Goal: Task Accomplishment & Management: Use online tool/utility

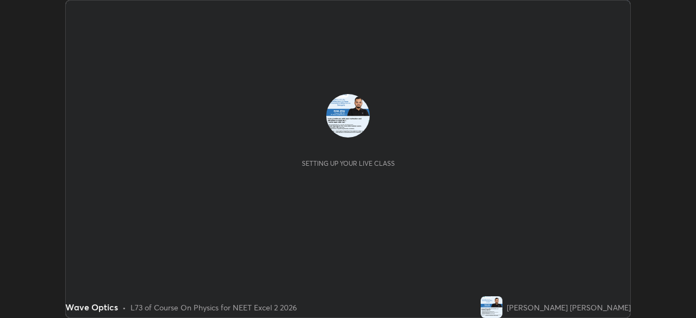
scroll to position [318, 695]
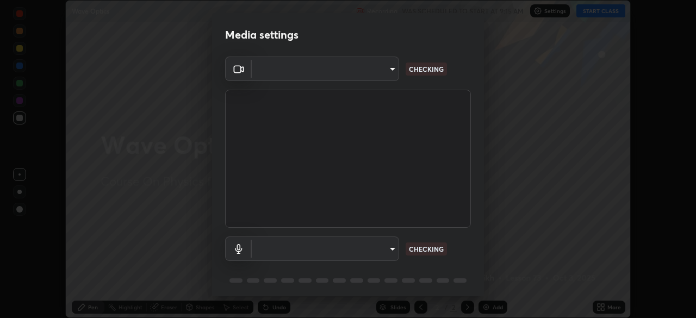
type input "d1f1c87bbf24324781002d6b2ed850fe6875ec3fc25f3d4742ef7ff0a2ef285a"
click at [357, 250] on body "Erase all Wave Optics Recording WAS SCHEDULED TO START AT 9:15 AM Settings STAR…" at bounding box center [348, 159] width 696 height 318
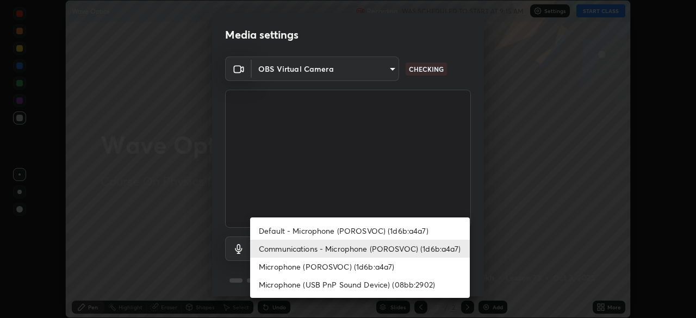
click at [379, 228] on li "Default - Microphone (POROSVOC) (1d6b:a4a7)" at bounding box center [360, 231] width 220 height 18
type input "default"
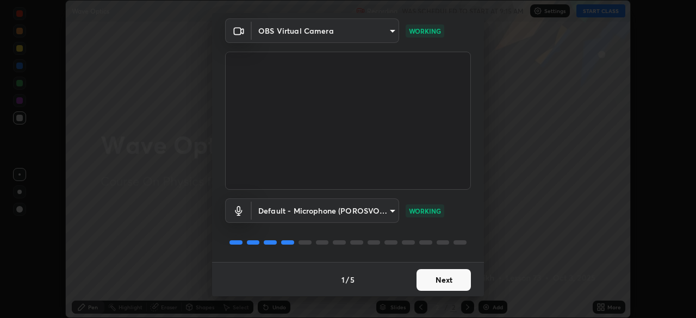
scroll to position [39, 0]
click at [446, 283] on button "Next" at bounding box center [444, 280] width 54 height 22
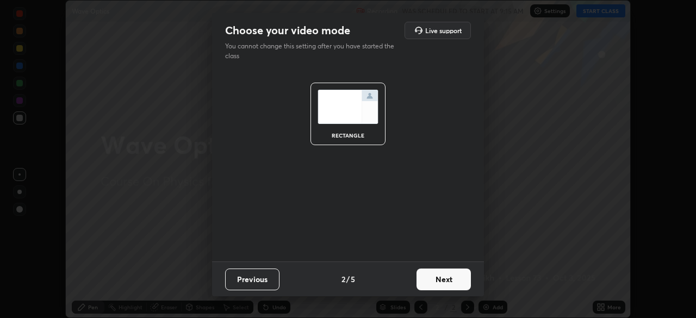
click at [453, 277] on button "Next" at bounding box center [444, 280] width 54 height 22
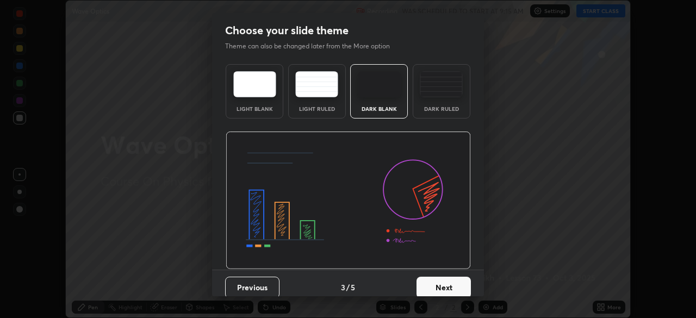
click at [453, 282] on button "Next" at bounding box center [444, 288] width 54 height 22
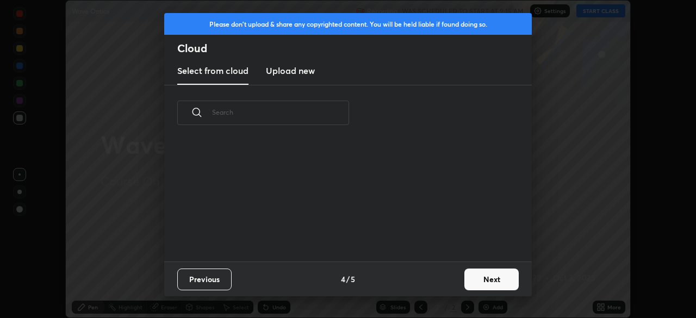
scroll to position [121, 349]
click at [488, 279] on button "Next" at bounding box center [491, 280] width 54 height 22
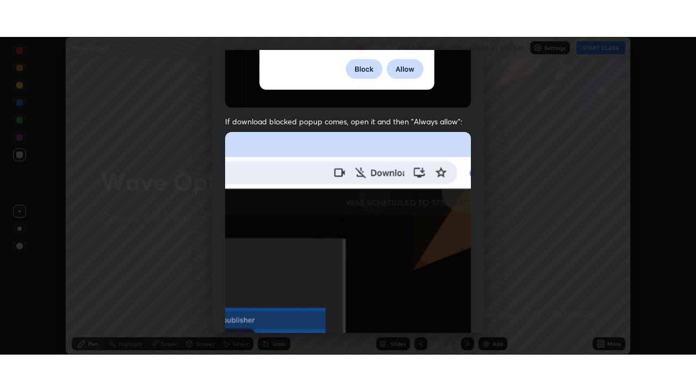
scroll to position [260, 0]
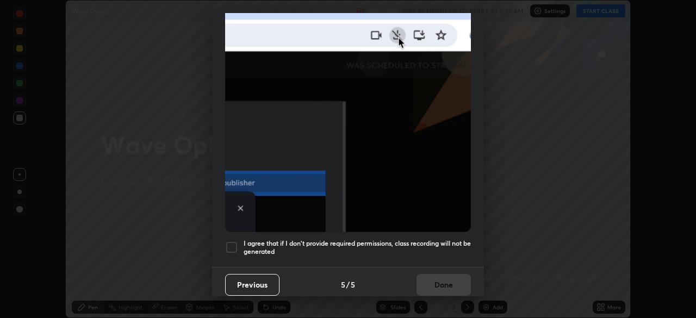
click at [235, 244] on div at bounding box center [231, 247] width 13 height 13
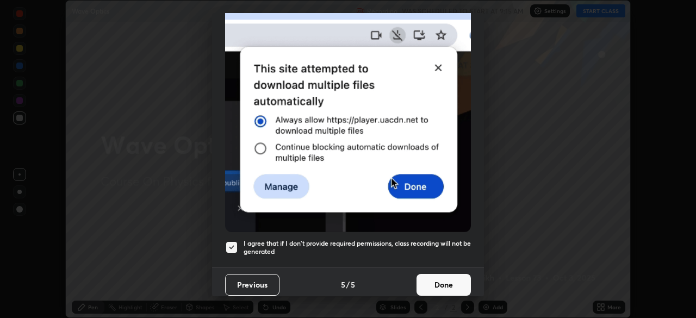
click at [433, 274] on button "Done" at bounding box center [444, 285] width 54 height 22
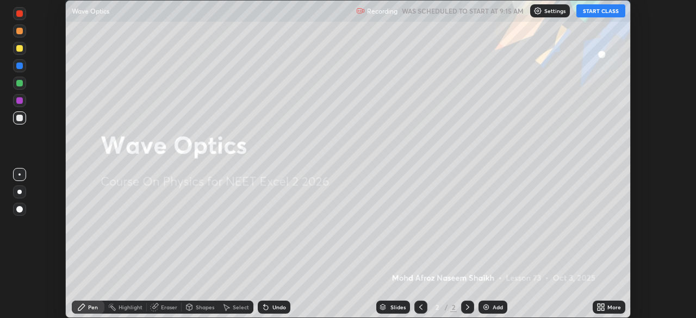
click at [596, 10] on button "START CLASS" at bounding box center [600, 10] width 49 height 13
click at [601, 307] on icon at bounding box center [600, 307] width 9 height 9
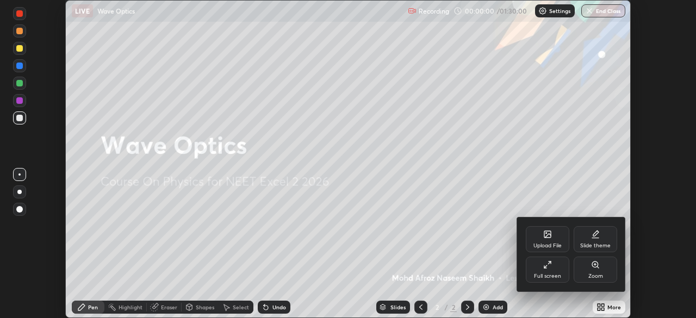
click at [553, 274] on div "Full screen" at bounding box center [547, 276] width 27 height 5
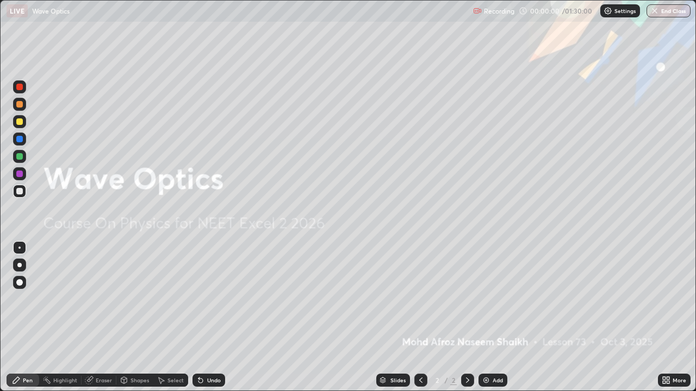
scroll to position [391, 696]
click at [487, 318] on img at bounding box center [486, 380] width 9 height 9
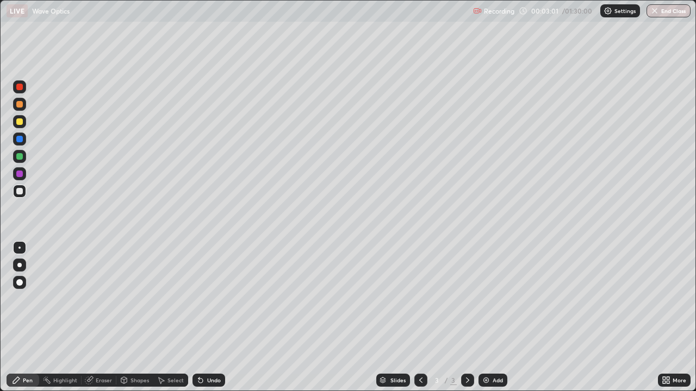
click at [20, 263] on div at bounding box center [19, 265] width 4 height 4
click at [21, 195] on div at bounding box center [19, 191] width 13 height 13
click at [18, 126] on div at bounding box center [19, 121] width 13 height 13
click at [20, 194] on div at bounding box center [19, 191] width 7 height 7
click at [19, 121] on div at bounding box center [19, 122] width 7 height 7
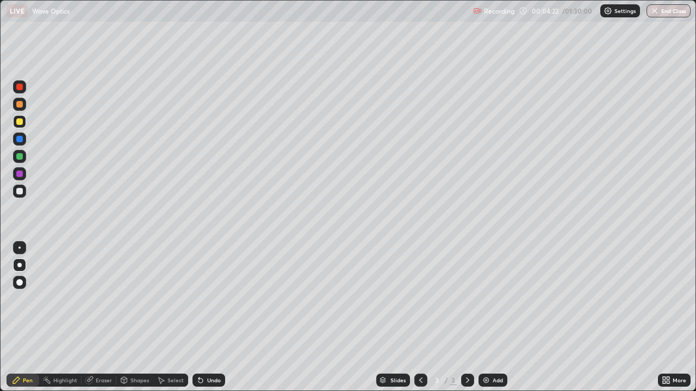
click at [19, 105] on div at bounding box center [19, 104] width 7 height 7
click at [21, 123] on div at bounding box center [19, 122] width 7 height 7
click at [21, 107] on div at bounding box center [19, 104] width 7 height 7
click at [20, 122] on div at bounding box center [19, 122] width 7 height 7
click at [21, 187] on div at bounding box center [19, 191] width 13 height 13
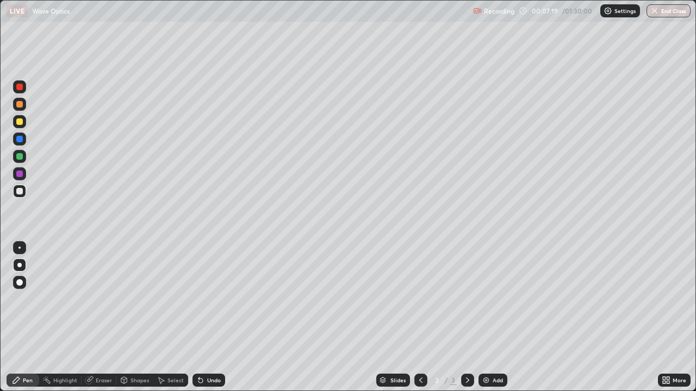
click at [483, 318] on img at bounding box center [486, 380] width 9 height 9
click at [20, 122] on div at bounding box center [19, 122] width 7 height 7
click at [198, 318] on icon at bounding box center [198, 378] width 1 height 1
click at [209, 318] on div "Undo" at bounding box center [208, 380] width 33 height 13
click at [203, 318] on div "Undo" at bounding box center [208, 380] width 33 height 13
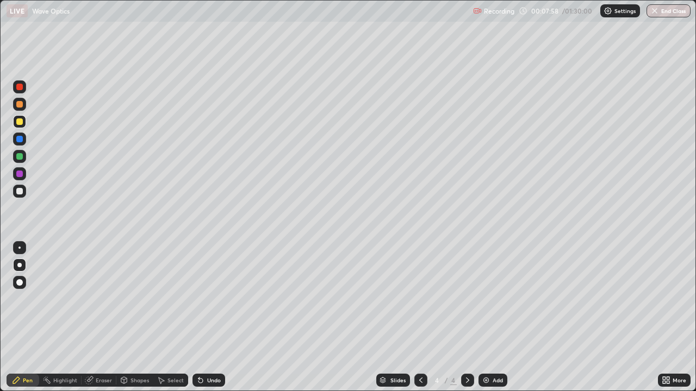
click at [206, 318] on div "Undo" at bounding box center [208, 380] width 33 height 13
click at [204, 318] on div "Undo" at bounding box center [208, 380] width 33 height 13
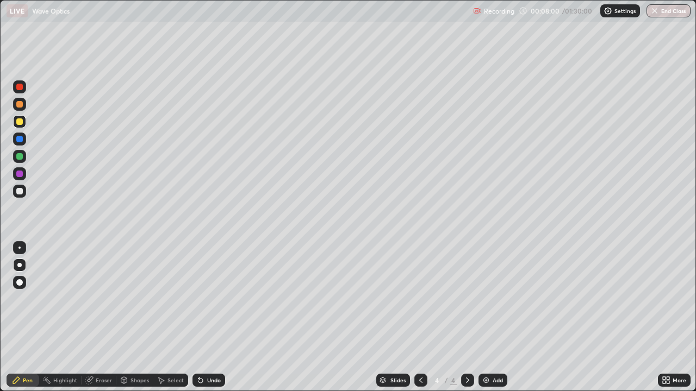
click at [204, 318] on div "Undo" at bounding box center [208, 380] width 33 height 13
click at [201, 318] on icon at bounding box center [200, 380] width 9 height 9
click at [480, 318] on div "Add" at bounding box center [492, 380] width 29 height 13
click at [18, 187] on div at bounding box center [19, 191] width 13 height 13
click at [420, 318] on icon at bounding box center [421, 380] width 9 height 9
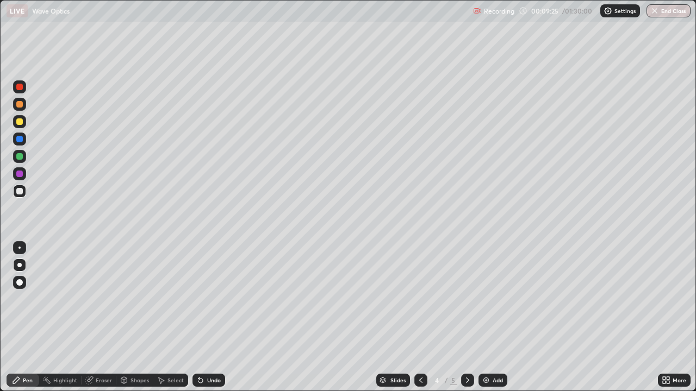
click at [420, 318] on icon at bounding box center [421, 380] width 9 height 9
click at [467, 318] on icon at bounding box center [467, 380] width 9 height 9
click at [468, 318] on div at bounding box center [467, 380] width 13 height 13
click at [22, 123] on div at bounding box center [19, 122] width 7 height 7
click at [199, 318] on icon at bounding box center [200, 381] width 4 height 4
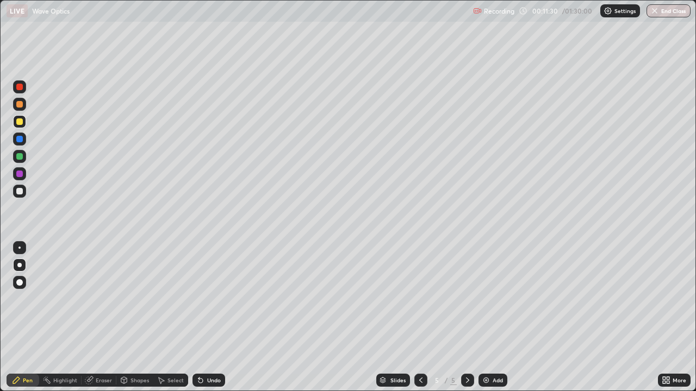
click at [198, 318] on icon at bounding box center [200, 381] width 4 height 4
click at [196, 318] on icon at bounding box center [200, 380] width 9 height 9
click at [198, 318] on icon at bounding box center [200, 381] width 4 height 4
click at [198, 318] on icon at bounding box center [198, 378] width 1 height 1
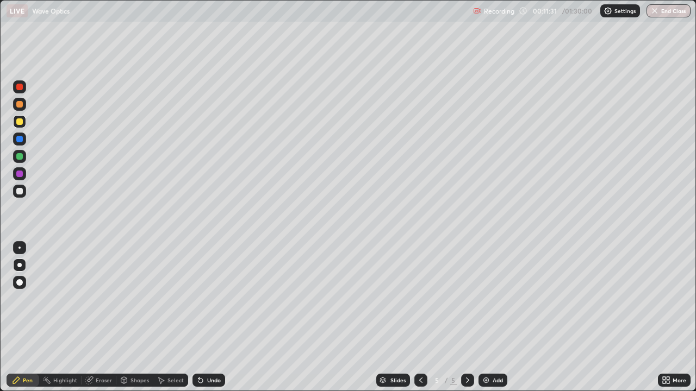
click at [198, 318] on icon at bounding box center [198, 378] width 1 height 1
click at [198, 318] on icon at bounding box center [200, 381] width 4 height 4
click at [20, 190] on div at bounding box center [19, 191] width 7 height 7
click at [198, 318] on icon at bounding box center [198, 378] width 1 height 1
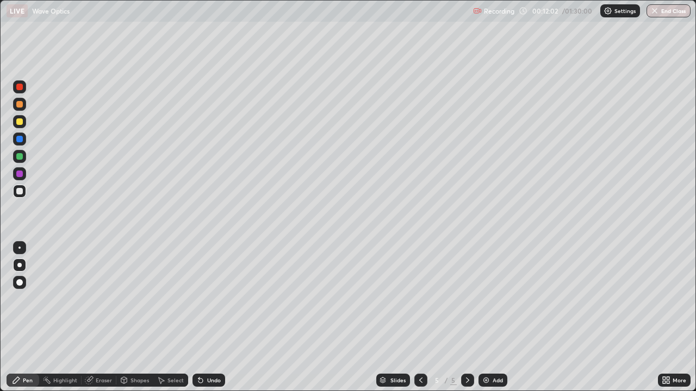
click at [17, 125] on div at bounding box center [19, 122] width 7 height 7
click at [21, 107] on div at bounding box center [19, 104] width 7 height 7
click at [197, 318] on div "Undo" at bounding box center [208, 380] width 33 height 13
click at [18, 194] on div at bounding box center [19, 191] width 7 height 7
click at [16, 122] on div at bounding box center [19, 122] width 7 height 7
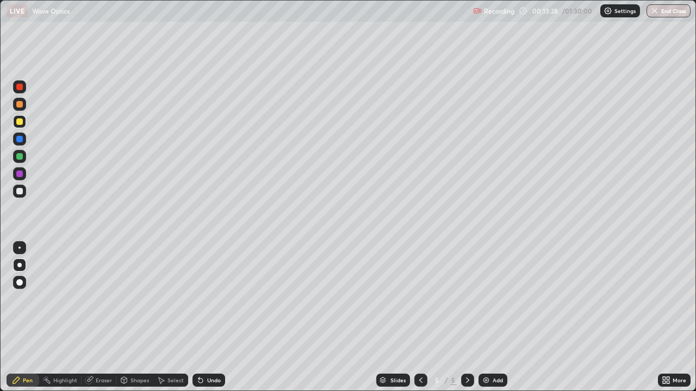
click at [207, 318] on div "Undo" at bounding box center [214, 380] width 14 height 5
click at [202, 318] on icon at bounding box center [200, 380] width 9 height 9
click at [203, 318] on icon at bounding box center [200, 380] width 9 height 9
click at [483, 318] on img at bounding box center [486, 380] width 9 height 9
click at [22, 110] on div at bounding box center [19, 104] width 13 height 13
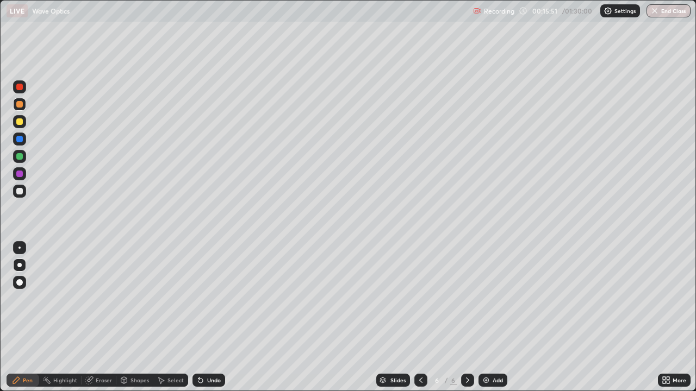
click at [204, 318] on div "Undo" at bounding box center [208, 380] width 33 height 13
click at [20, 191] on div at bounding box center [19, 191] width 7 height 7
click at [94, 318] on div "Eraser" at bounding box center [99, 380] width 35 height 13
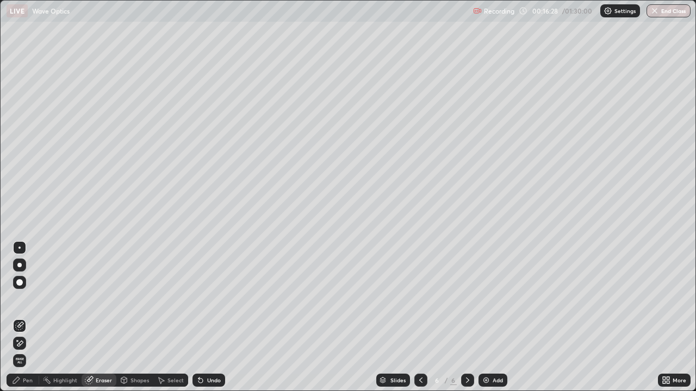
click at [22, 318] on div "Pen" at bounding box center [23, 380] width 33 height 13
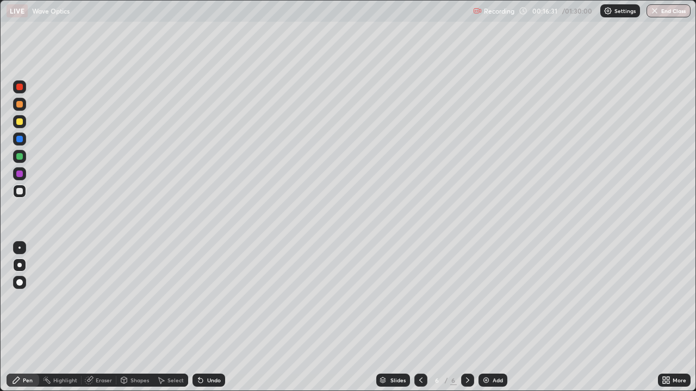
click at [21, 123] on div at bounding box center [19, 122] width 7 height 7
click at [21, 191] on div at bounding box center [19, 191] width 7 height 7
click at [21, 104] on div at bounding box center [19, 104] width 7 height 7
click at [18, 123] on div at bounding box center [19, 122] width 7 height 7
click at [21, 141] on div at bounding box center [19, 139] width 7 height 7
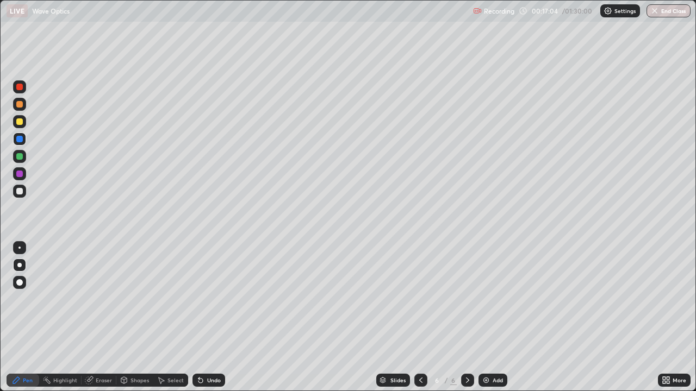
click at [23, 117] on div at bounding box center [19, 121] width 13 height 13
click at [17, 154] on div at bounding box center [19, 156] width 7 height 7
click at [199, 318] on icon at bounding box center [200, 380] width 9 height 9
click at [16, 105] on div at bounding box center [19, 104] width 13 height 13
click at [418, 318] on icon at bounding box center [421, 380] width 9 height 9
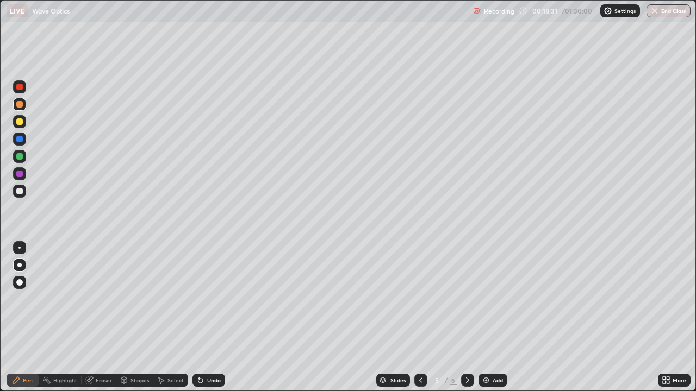
click at [425, 318] on div at bounding box center [420, 380] width 13 height 13
click at [419, 318] on icon at bounding box center [421, 380] width 9 height 9
click at [467, 318] on icon at bounding box center [467, 380] width 9 height 9
click at [466, 318] on icon at bounding box center [467, 380] width 3 height 5
click at [465, 318] on icon at bounding box center [467, 380] width 9 height 9
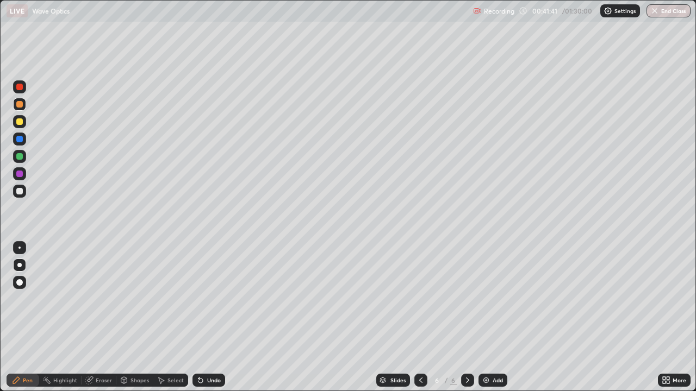
click at [488, 318] on img at bounding box center [486, 380] width 9 height 9
click at [21, 191] on div at bounding box center [19, 191] width 7 height 7
click at [483, 318] on img at bounding box center [486, 380] width 9 height 9
click at [20, 124] on div at bounding box center [19, 122] width 7 height 7
click at [17, 105] on div at bounding box center [19, 104] width 7 height 7
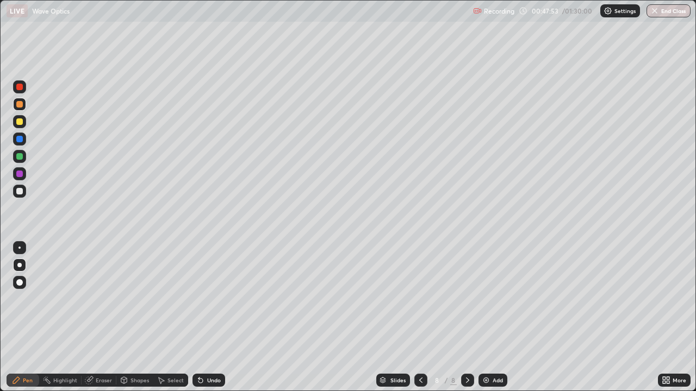
click at [24, 192] on div at bounding box center [19, 191] width 13 height 13
click at [18, 120] on div at bounding box center [19, 122] width 7 height 7
click at [201, 318] on icon at bounding box center [200, 381] width 4 height 4
click at [20, 105] on div at bounding box center [19, 104] width 7 height 7
click at [20, 122] on div at bounding box center [19, 122] width 7 height 7
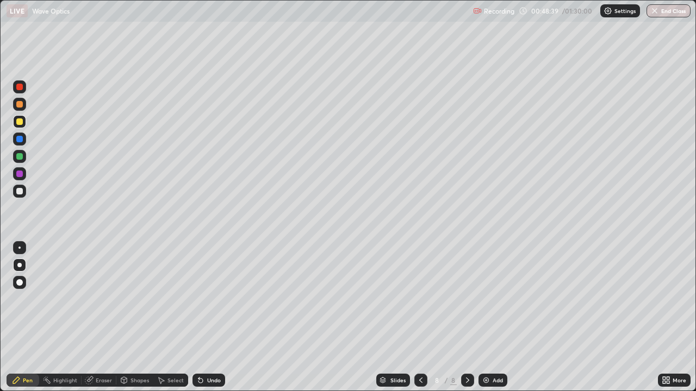
click at [203, 318] on icon at bounding box center [200, 380] width 9 height 9
click at [201, 318] on icon at bounding box center [200, 380] width 9 height 9
click at [198, 318] on icon at bounding box center [198, 378] width 1 height 1
click at [199, 318] on icon at bounding box center [200, 380] width 9 height 9
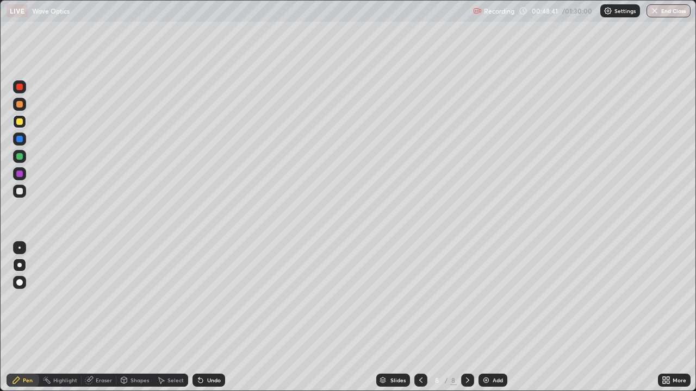
click at [200, 318] on icon at bounding box center [200, 381] width 4 height 4
click at [21, 191] on div at bounding box center [19, 191] width 7 height 7
click at [202, 318] on icon at bounding box center [200, 380] width 9 height 9
click at [18, 121] on div at bounding box center [19, 122] width 7 height 7
click at [20, 191] on div at bounding box center [19, 191] width 7 height 7
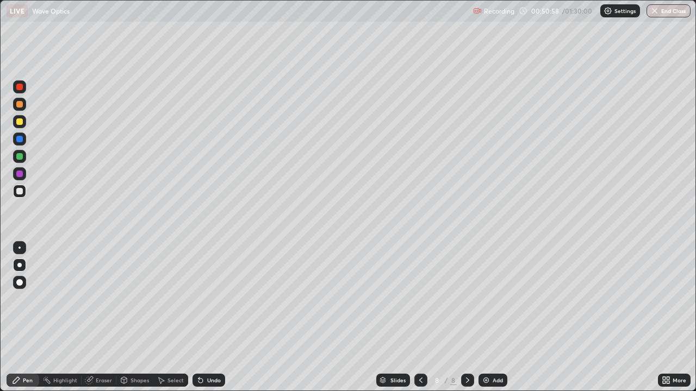
click at [104, 318] on div "Eraser" at bounding box center [99, 380] width 35 height 13
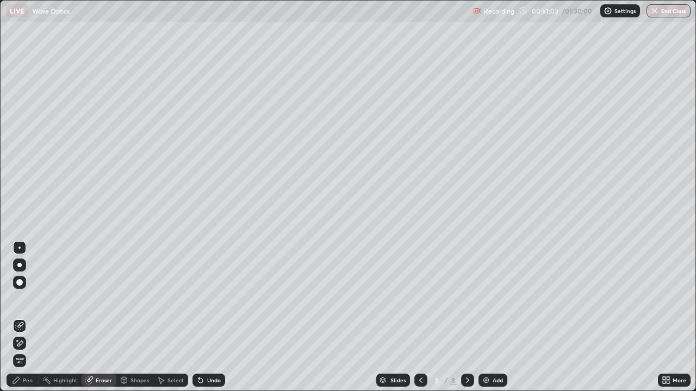
click at [31, 318] on div "Pen" at bounding box center [23, 380] width 33 height 13
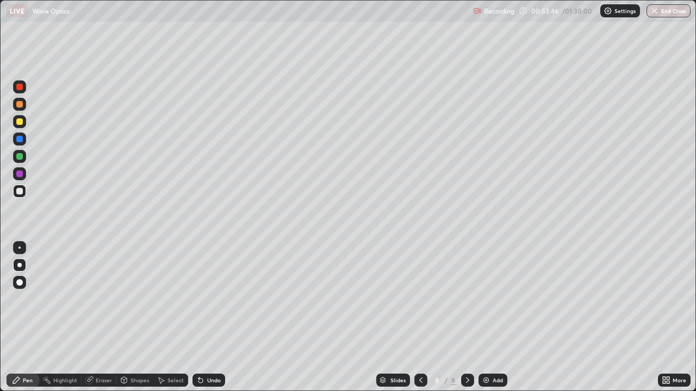
click at [490, 318] on div "Add" at bounding box center [492, 380] width 29 height 13
click at [15, 127] on div at bounding box center [19, 121] width 13 height 13
click at [201, 318] on icon at bounding box center [200, 380] width 9 height 9
click at [198, 318] on icon at bounding box center [198, 378] width 1 height 1
click at [489, 318] on div "Add" at bounding box center [492, 380] width 29 height 13
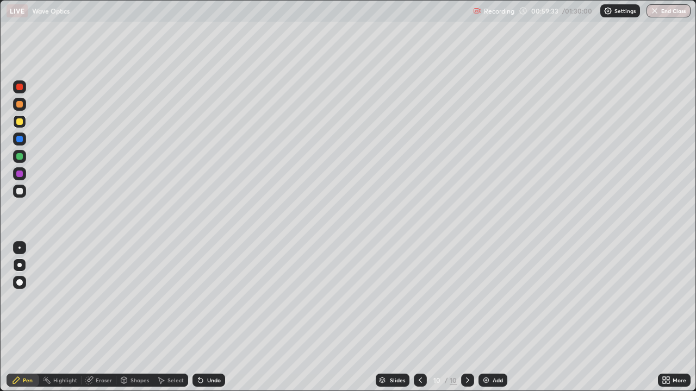
click at [21, 191] on div at bounding box center [19, 191] width 7 height 7
click at [18, 107] on div at bounding box center [19, 104] width 7 height 7
click at [20, 189] on div at bounding box center [19, 191] width 7 height 7
click at [198, 318] on icon at bounding box center [198, 378] width 1 height 1
click at [203, 318] on icon at bounding box center [200, 380] width 9 height 9
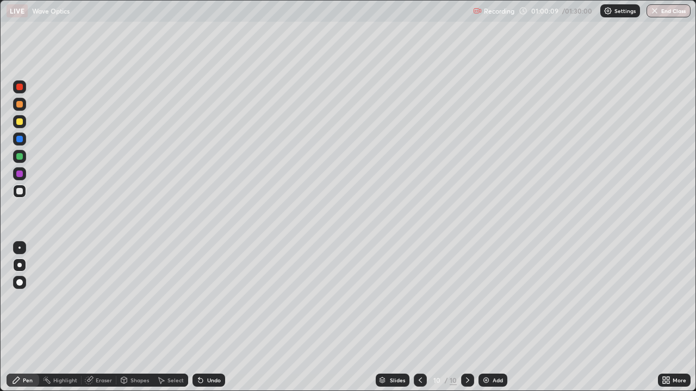
click at [20, 175] on div at bounding box center [19, 174] width 7 height 7
click at [18, 191] on div at bounding box center [19, 191] width 7 height 7
click at [20, 157] on div at bounding box center [19, 156] width 7 height 7
click at [198, 318] on icon at bounding box center [198, 378] width 1 height 1
click at [207, 318] on div "Undo" at bounding box center [214, 380] width 14 height 5
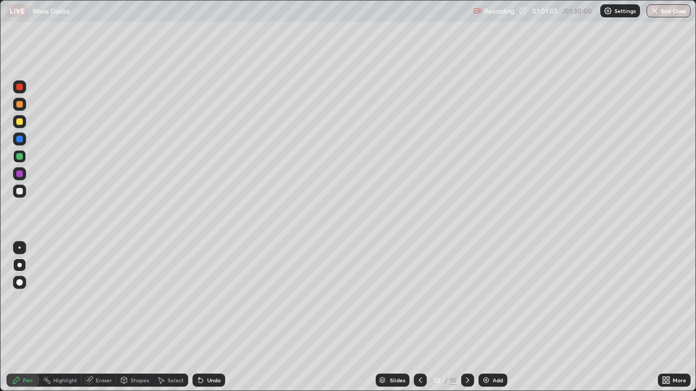
click at [204, 318] on div "Undo" at bounding box center [208, 380] width 33 height 13
click at [24, 107] on div at bounding box center [19, 104] width 13 height 13
click at [20, 191] on div at bounding box center [19, 191] width 7 height 7
click at [670, 7] on button "End Class" at bounding box center [669, 10] width 44 height 13
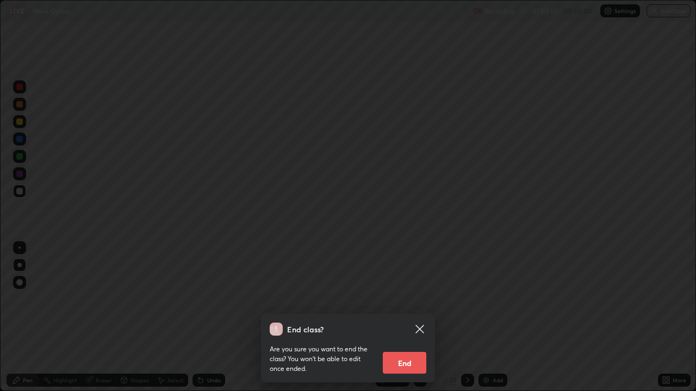
click at [418, 318] on icon at bounding box center [419, 329] width 13 height 13
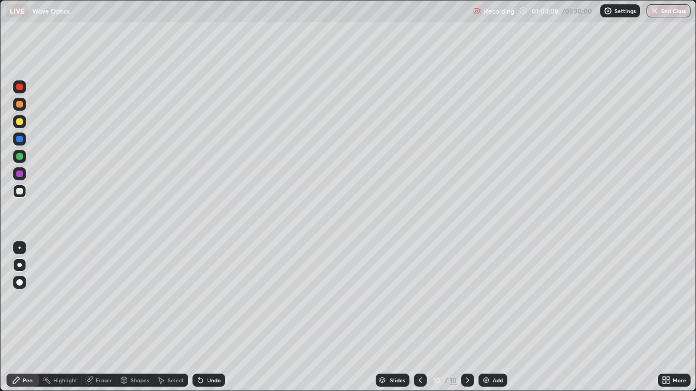
click at [418, 318] on div at bounding box center [420, 380] width 13 height 13
click at [467, 318] on icon at bounding box center [467, 380] width 9 height 9
click at [666, 11] on button "End Class" at bounding box center [669, 10] width 44 height 13
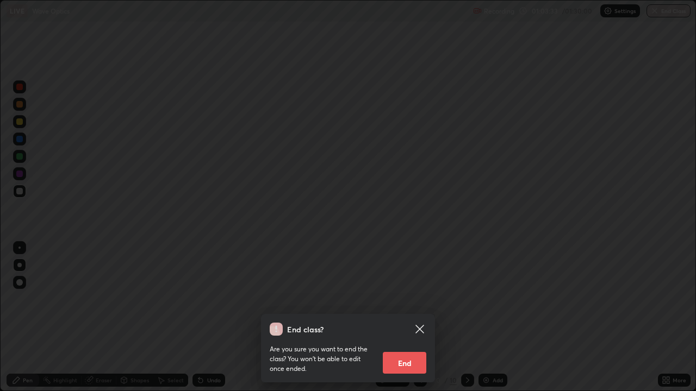
click at [407, 318] on button "End" at bounding box center [404, 363] width 43 height 22
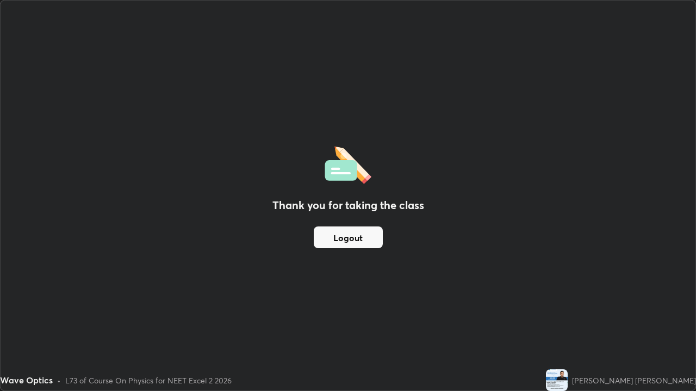
click at [363, 239] on button "Logout" at bounding box center [348, 238] width 69 height 22
click at [363, 241] on button "Logout" at bounding box center [348, 238] width 69 height 22
